Goal: Information Seeking & Learning: Learn about a topic

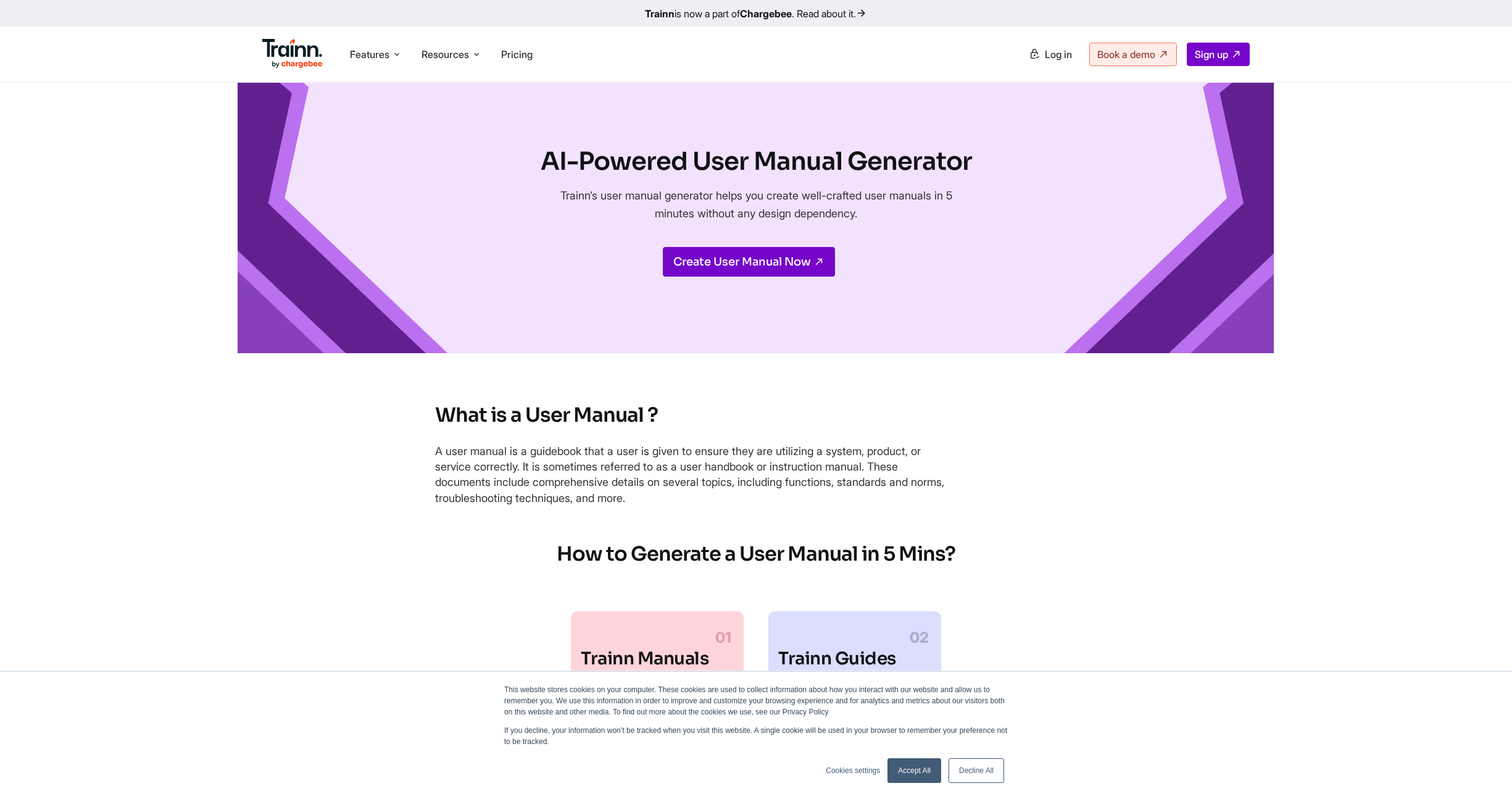
click at [724, 143] on div "AI-Powered User Manual Generator Trainn’s user manual generator helps you creat…" at bounding box center [756, 218] width 1037 height 270
drag, startPoint x: 724, startPoint y: 143, endPoint x: 1054, endPoint y: 251, distance: 347.2
click at [1054, 251] on div "AI-Powered User Manual Generator Trainn’s user manual generator helps you creat…" at bounding box center [756, 218] width 1037 height 270
click at [521, 52] on span "Pricing" at bounding box center [516, 54] width 31 height 13
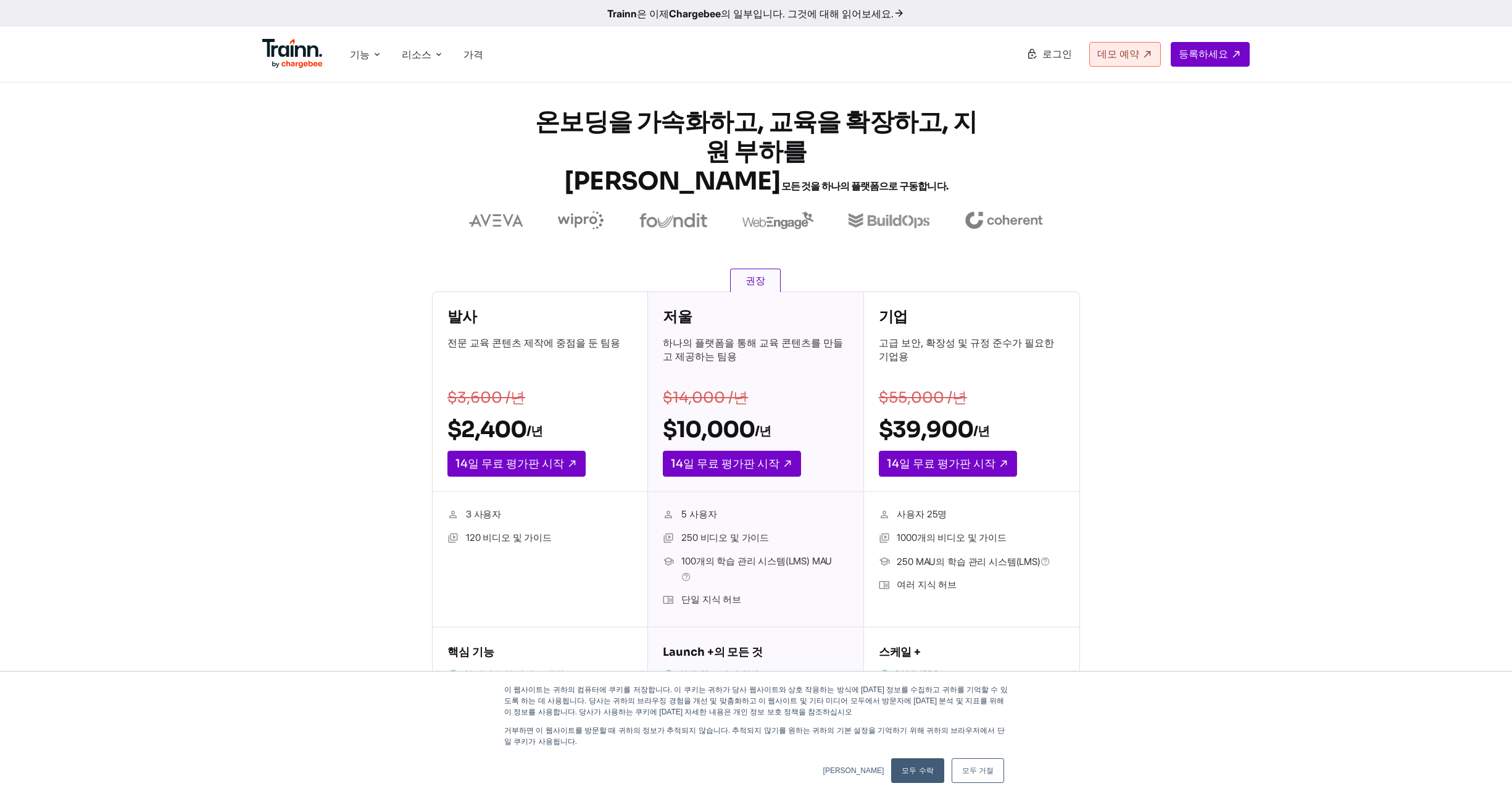
drag, startPoint x: 464, startPoint y: 538, endPoint x: 550, endPoint y: 536, distance: 86.0
click at [550, 536] on li "120 비디오 및 가이드" at bounding box center [539, 538] width 185 height 16
drag, startPoint x: 550, startPoint y: 536, endPoint x: 1171, endPoint y: 479, distance: 623.6
click at [1171, 479] on div "발사 전문 교육 콘텐츠 제작에 중점을 둔 팀용 $3,600 /년 $2,400 /년 14일 무료 평가판 시작 3 사용자 120 비디오 및 가이드…" at bounding box center [756, 530] width 889 height 477
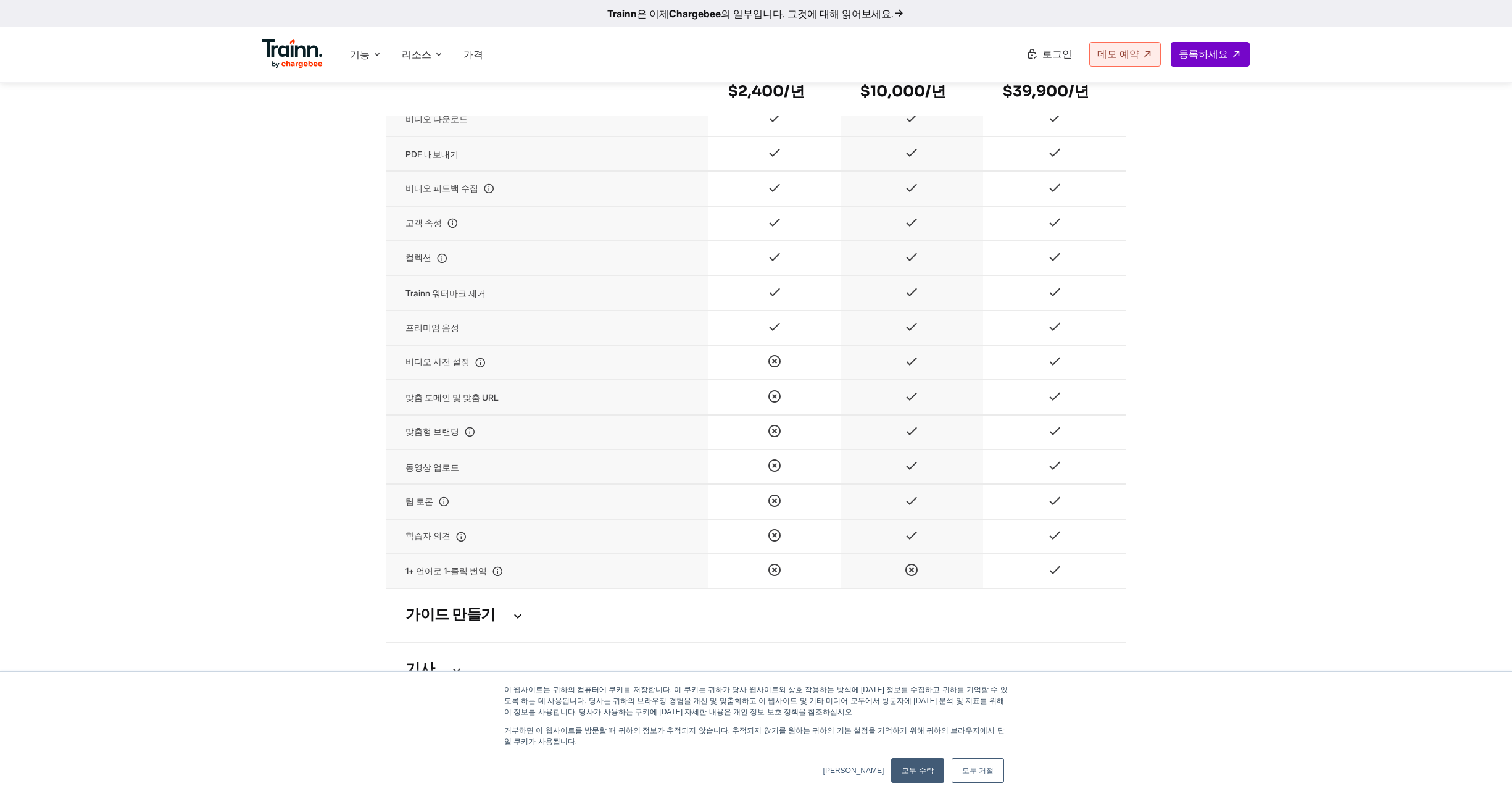
scroll to position [1270, 0]
click at [471, 427] on icon at bounding box center [470, 429] width 11 height 11
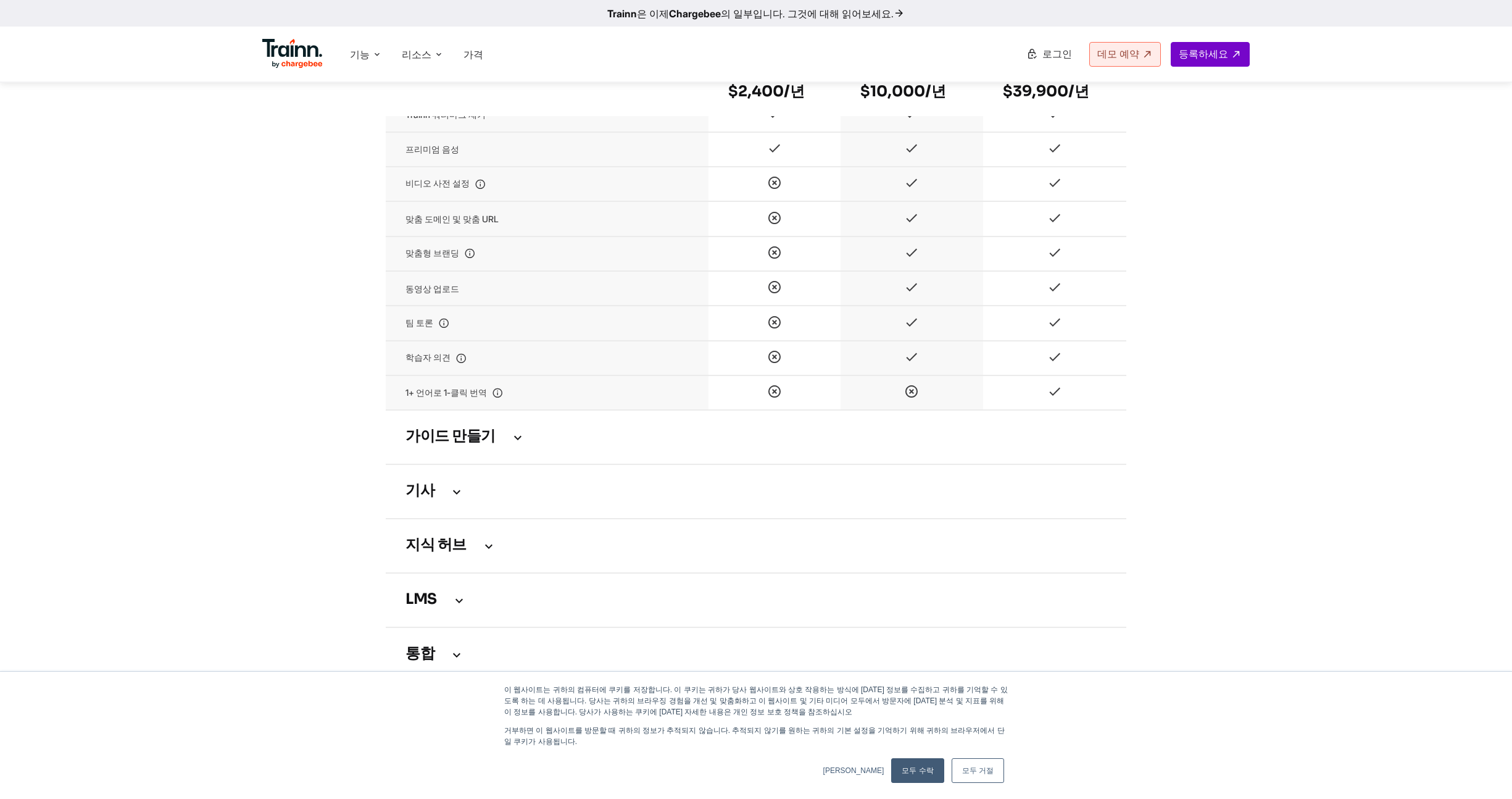
scroll to position [1455, 0]
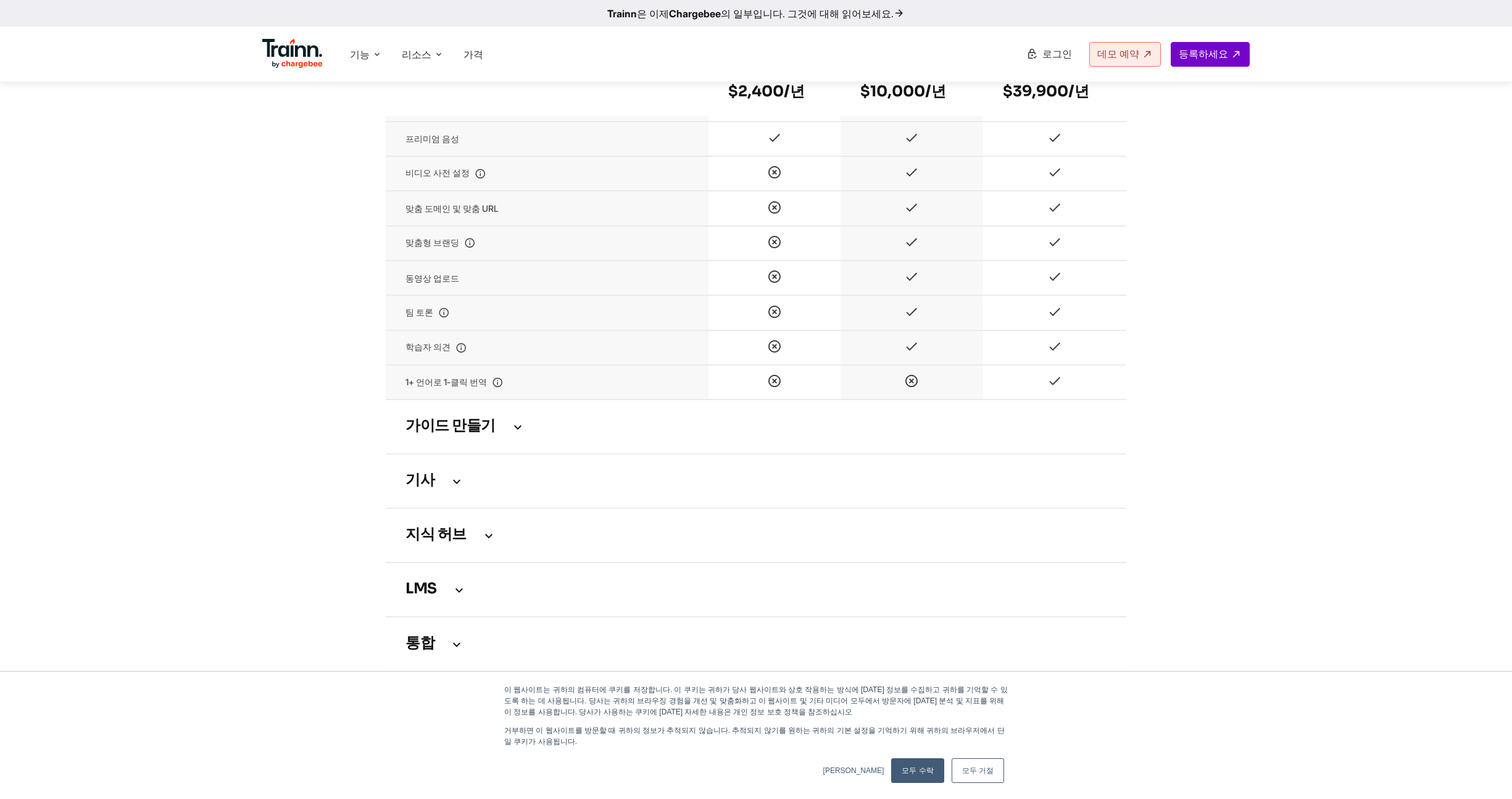
click at [471, 423] on font "가이드 만들기" at bounding box center [450, 427] width 90 height 13
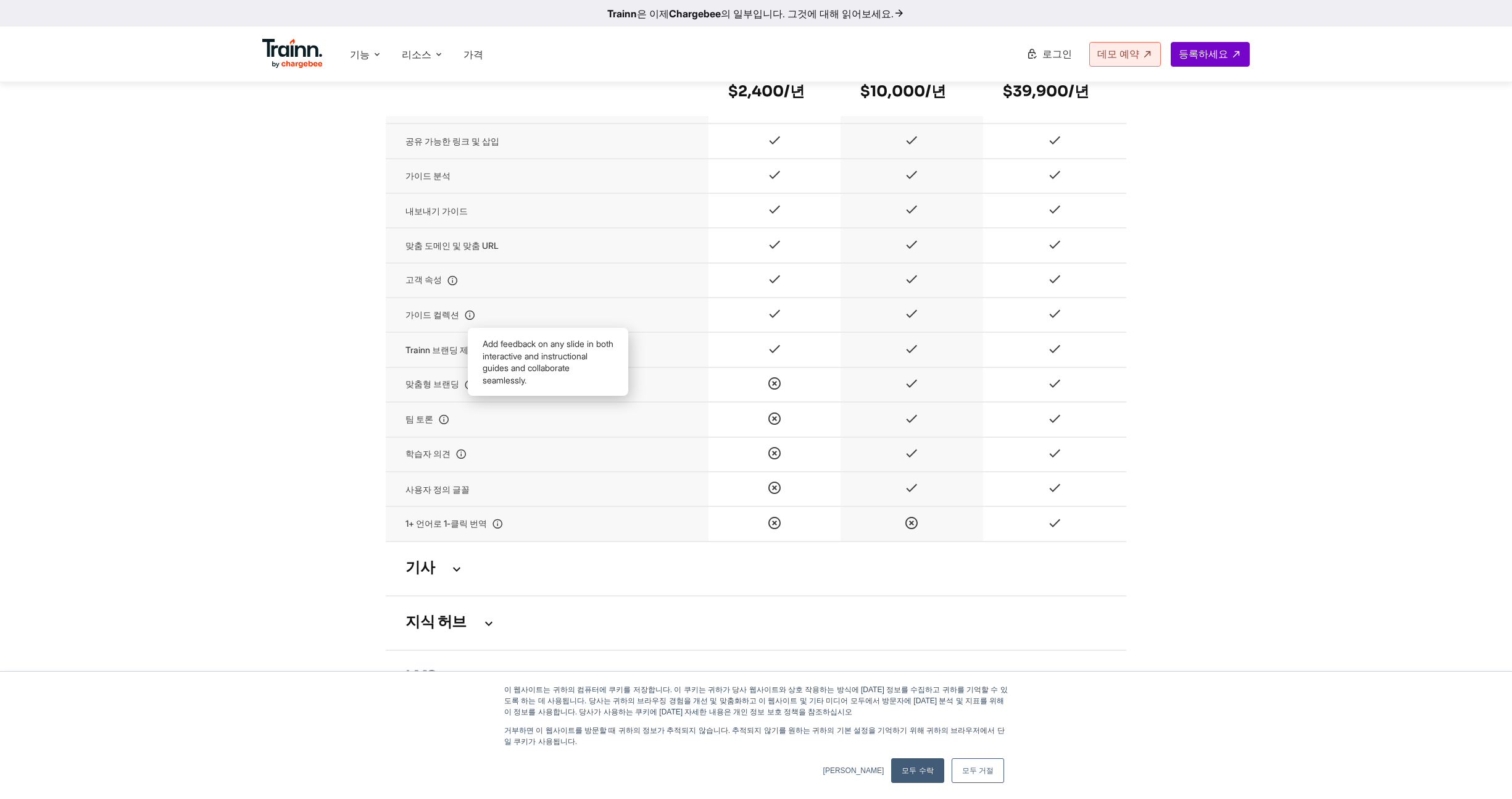
scroll to position [2010, 0]
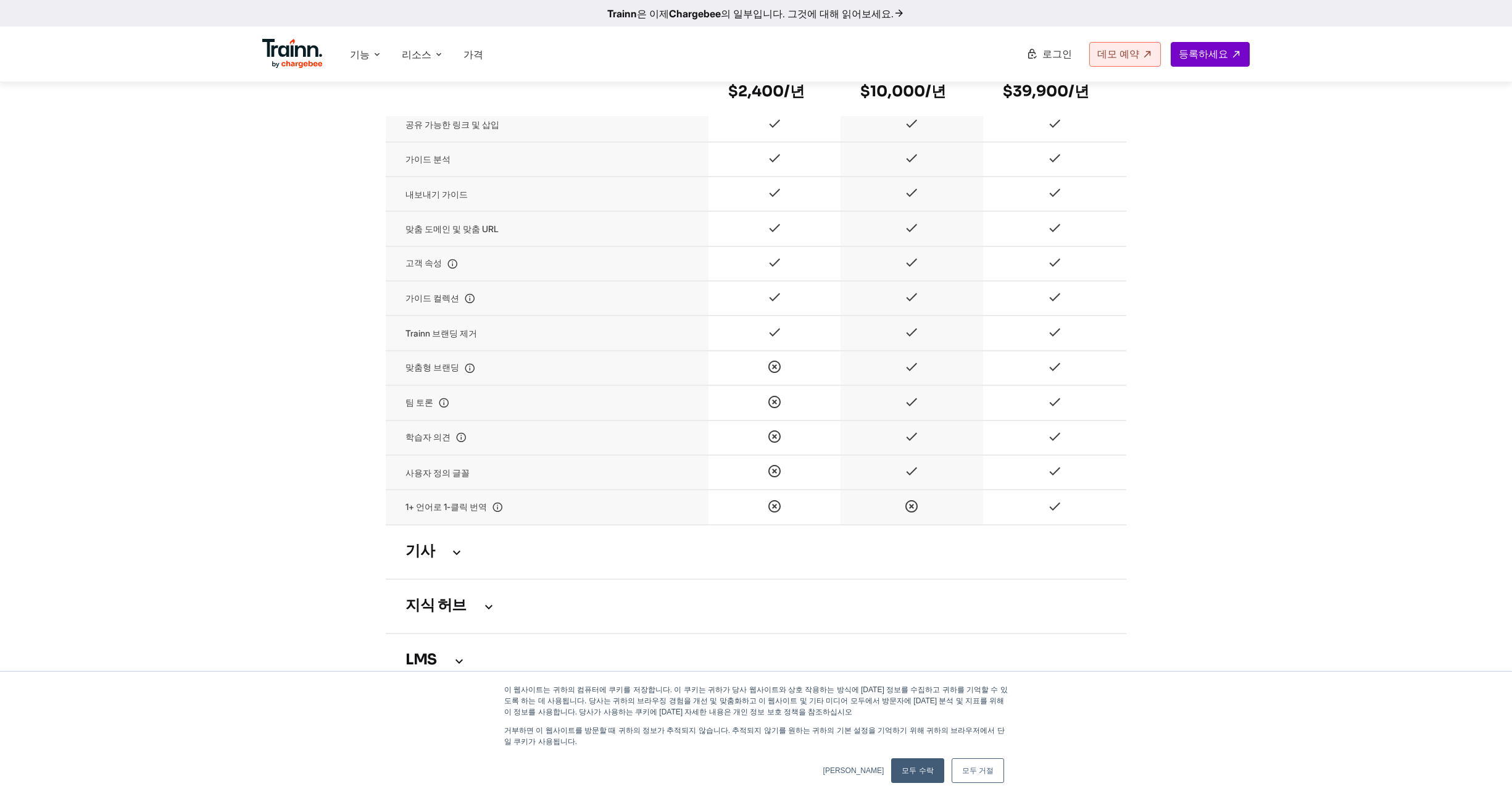
click at [446, 555] on td "기사" at bounding box center [756, 552] width 740 height 54
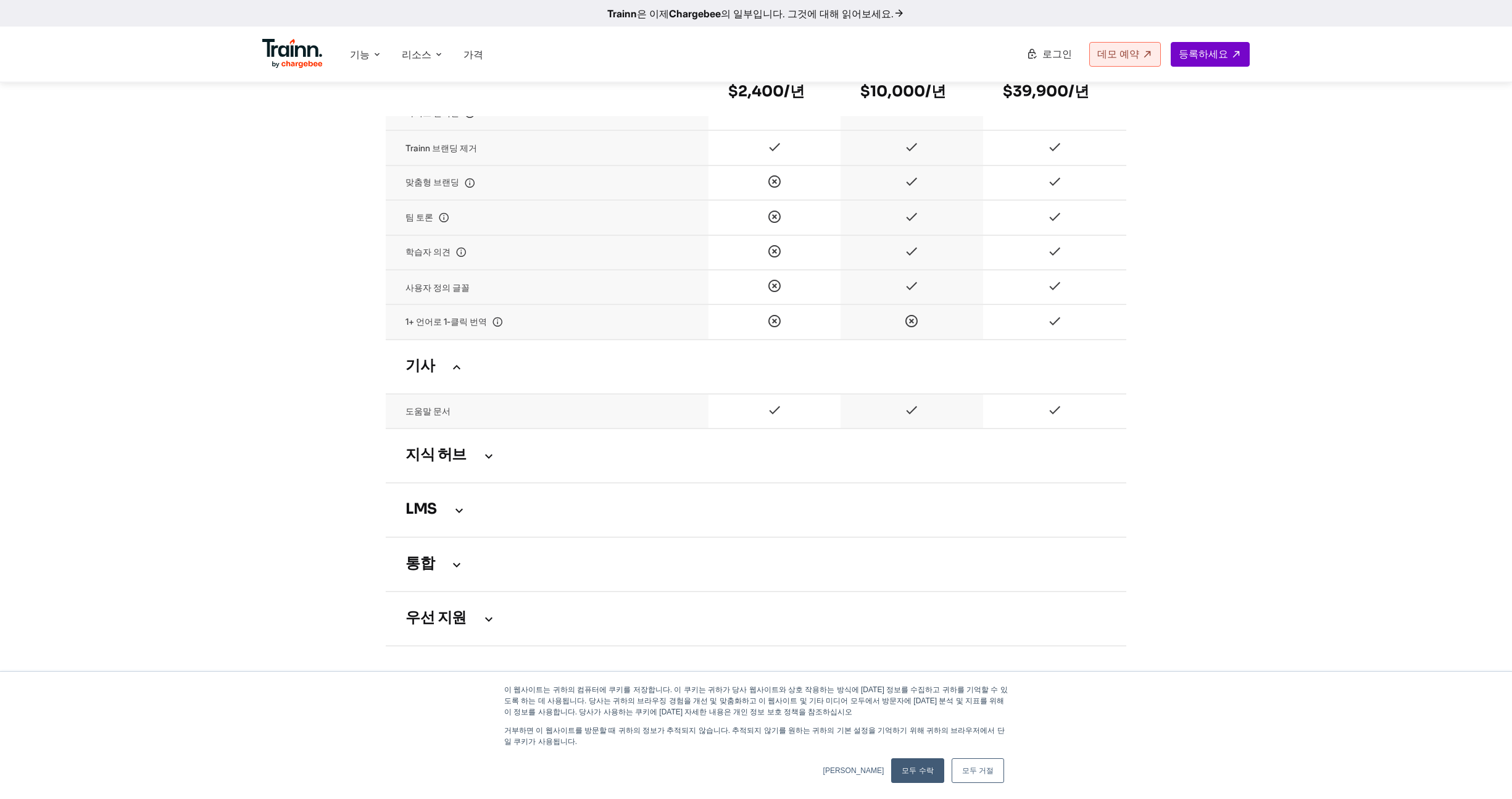
click at [456, 455] on font "지식 허브" at bounding box center [436, 455] width 61 height 13
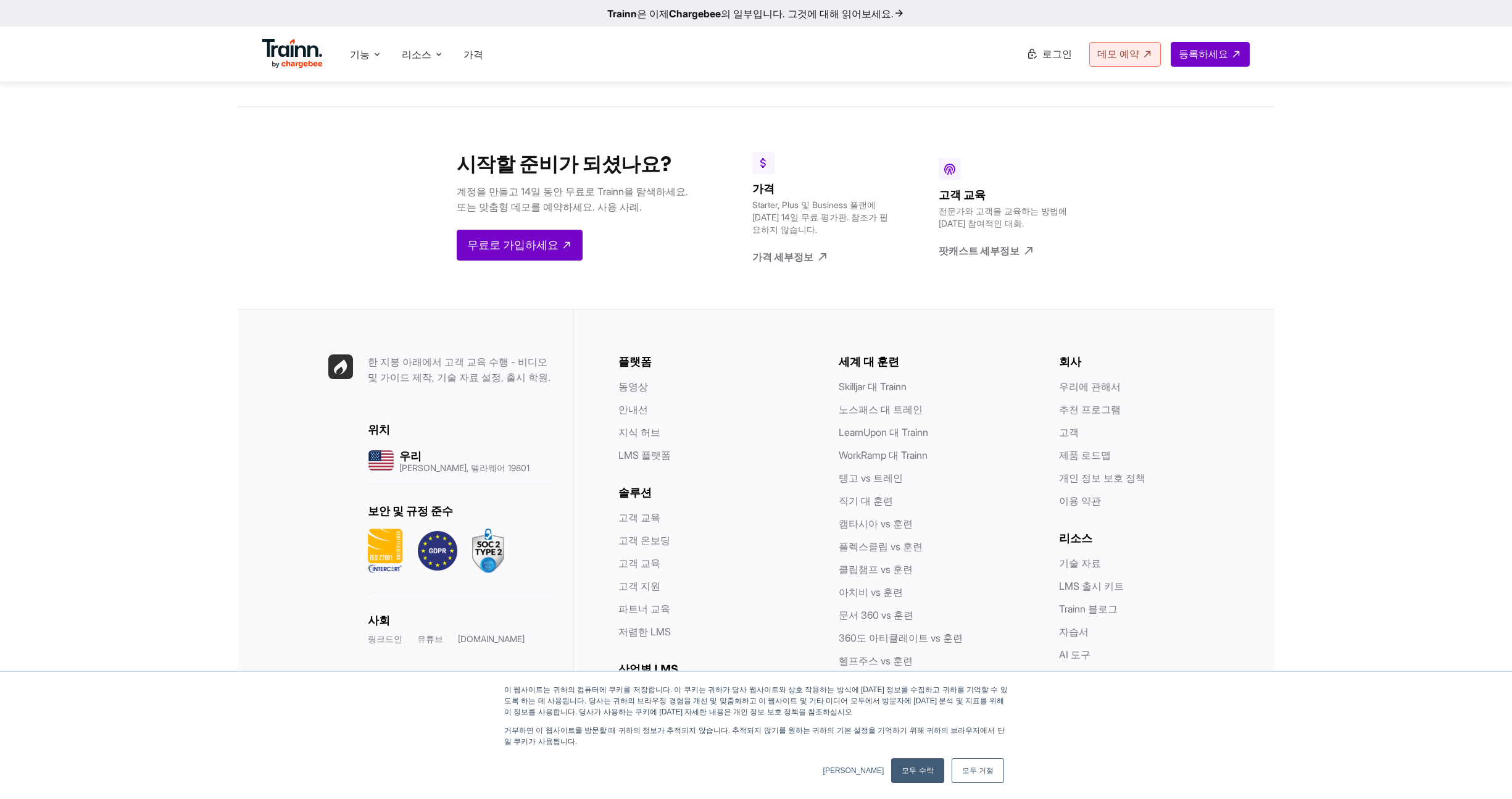
scroll to position [4479, 0]
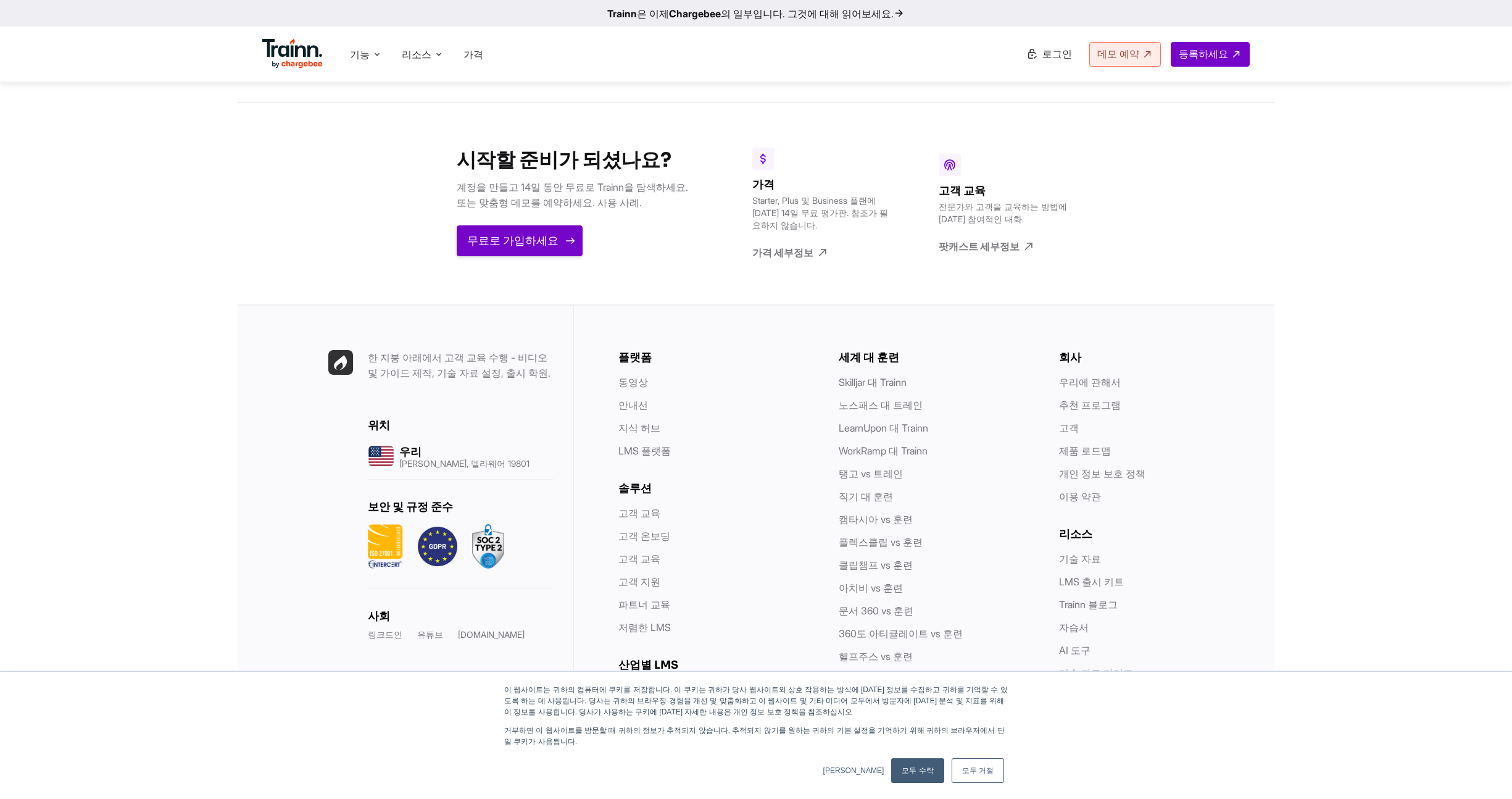
click at [549, 235] on font "무료로 가입하세요" at bounding box center [513, 241] width 92 height 15
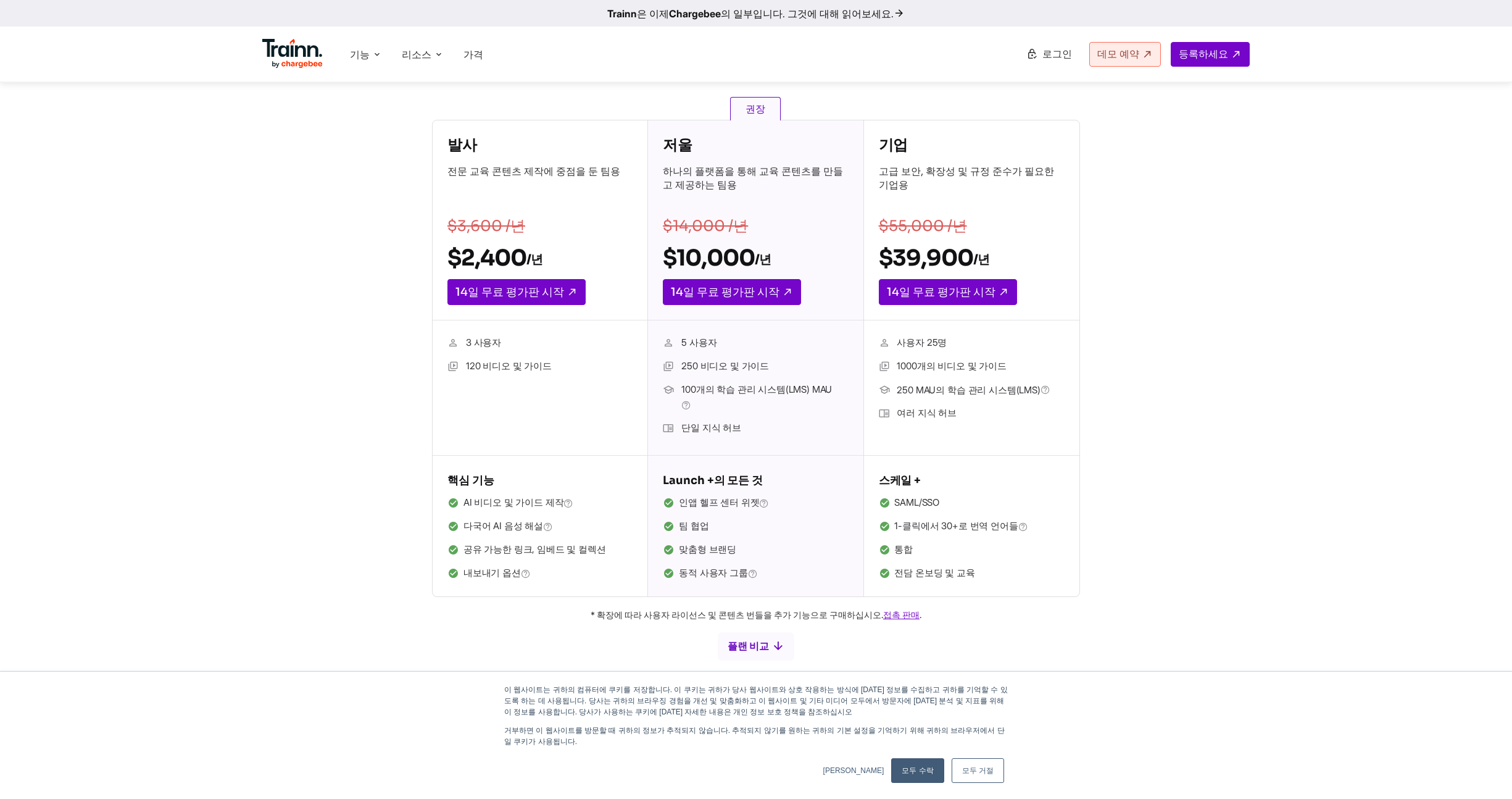
scroll to position [0, 0]
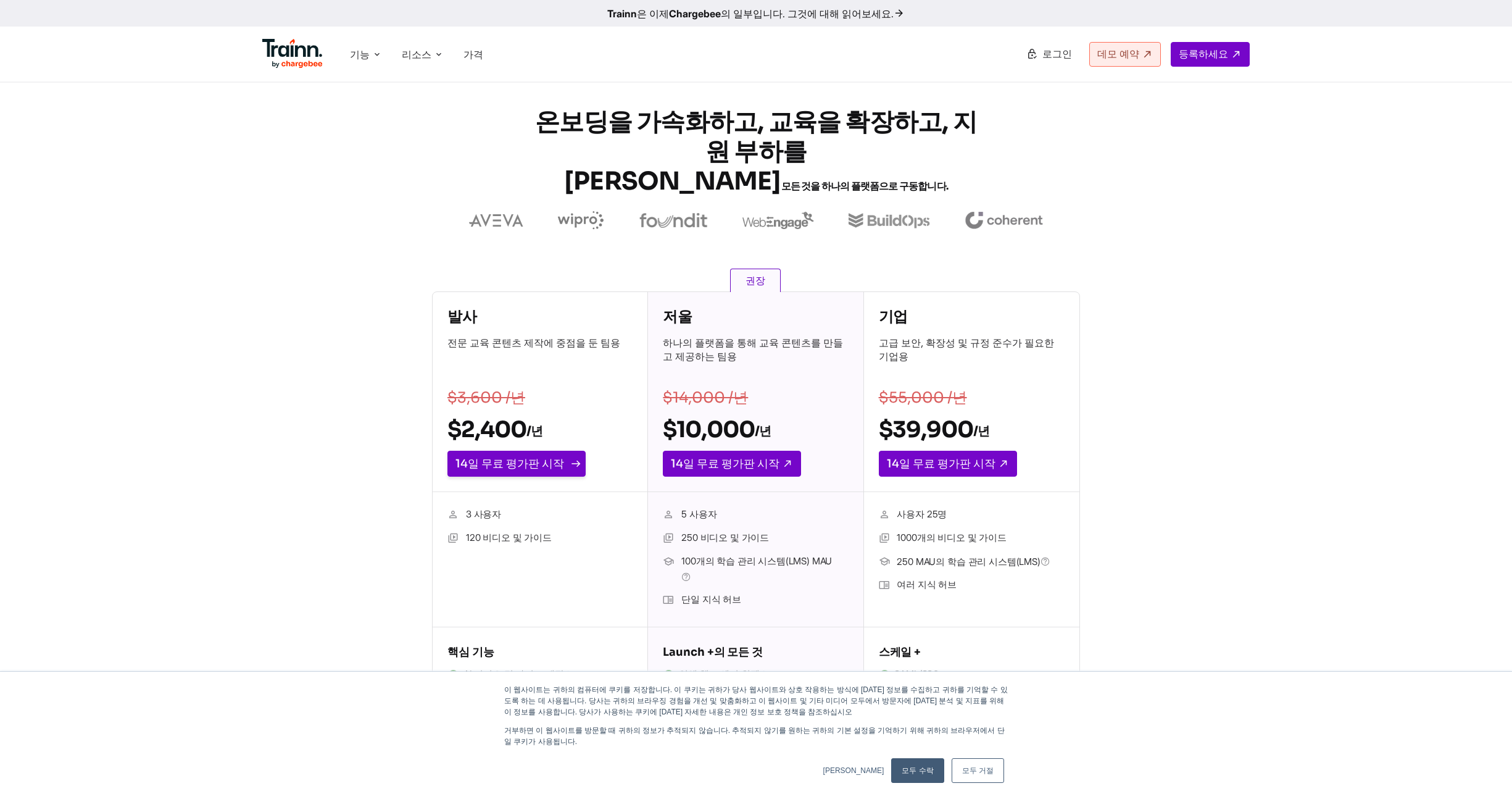
click at [504, 464] on font "14일 무료 평가판 시작" at bounding box center [510, 463] width 109 height 15
click at [265, 56] on img at bounding box center [292, 54] width 60 height 30
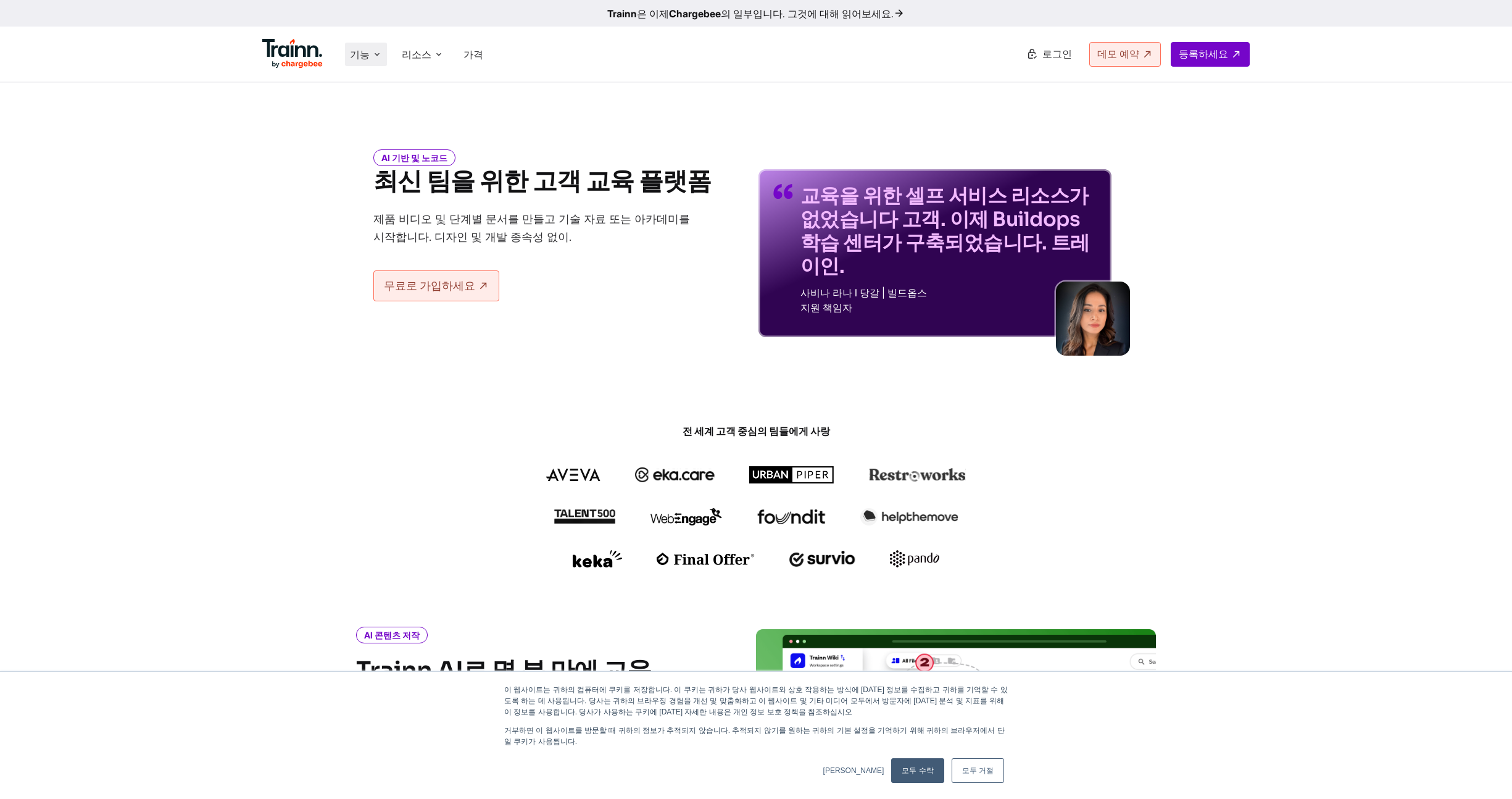
click at [372, 54] on icon at bounding box center [377, 54] width 10 height 13
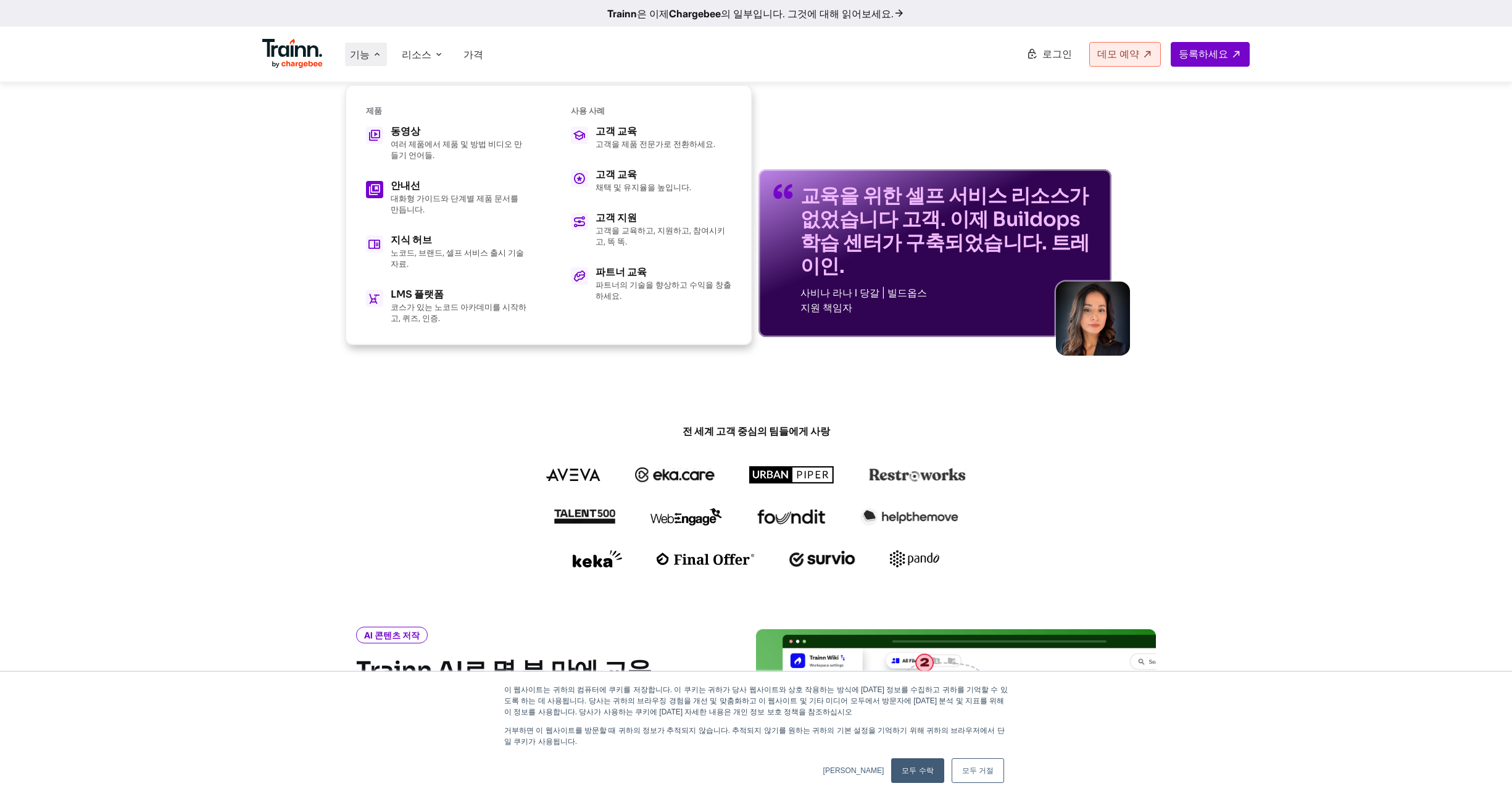
click at [486, 196] on p "대화형 가이드와 단계별 제품 문서를 만듭니다." at bounding box center [458, 204] width 136 height 22
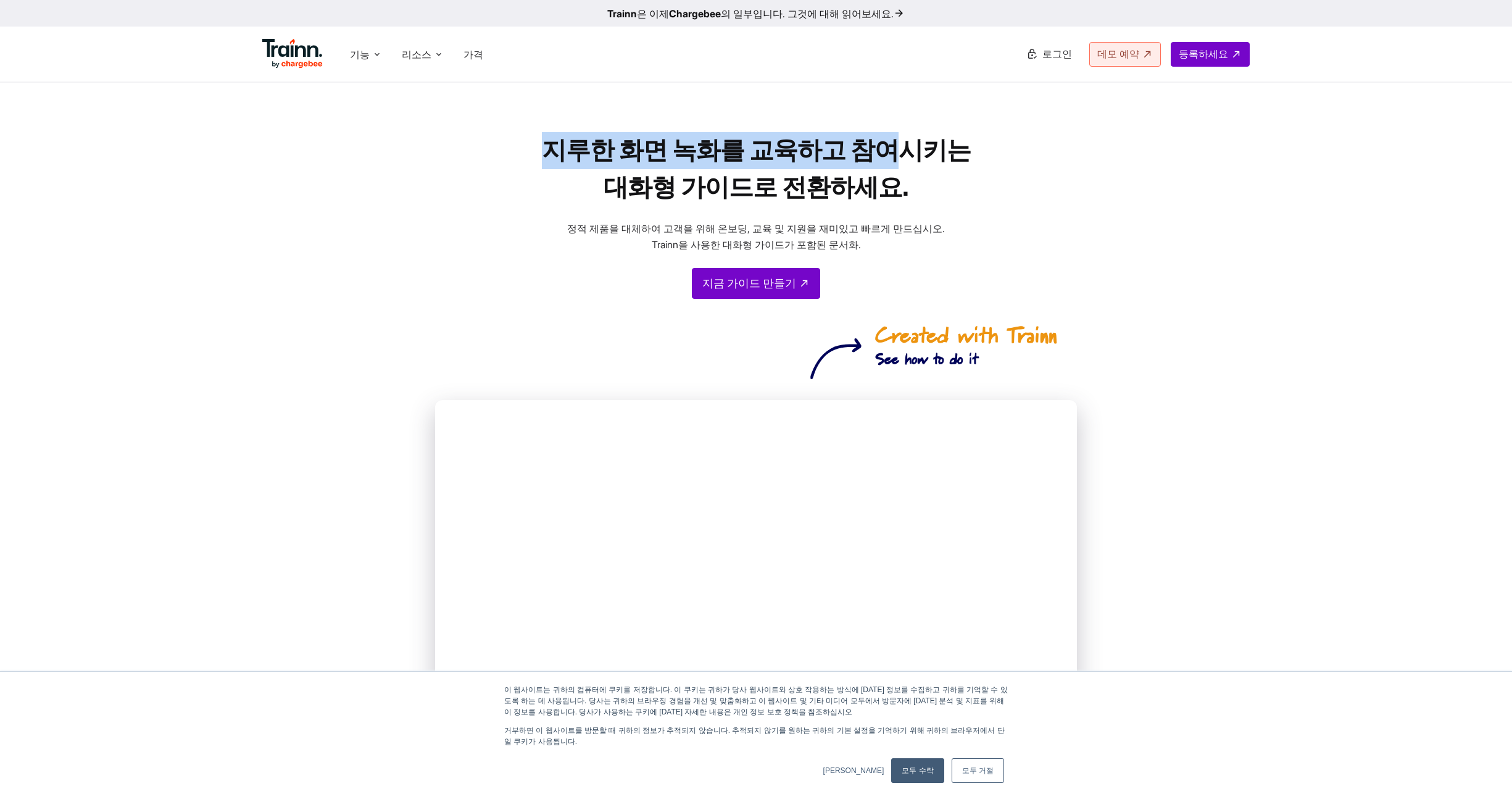
drag, startPoint x: 561, startPoint y: 151, endPoint x: 876, endPoint y: 149, distance: 315.0
click at [876, 149] on h1 "지루한 화면 녹화를 교육하고 참여시키는 대화형 가이드로 전환하세요." at bounding box center [756, 169] width 482 height 74
